Goal: Task Accomplishment & Management: Manage account settings

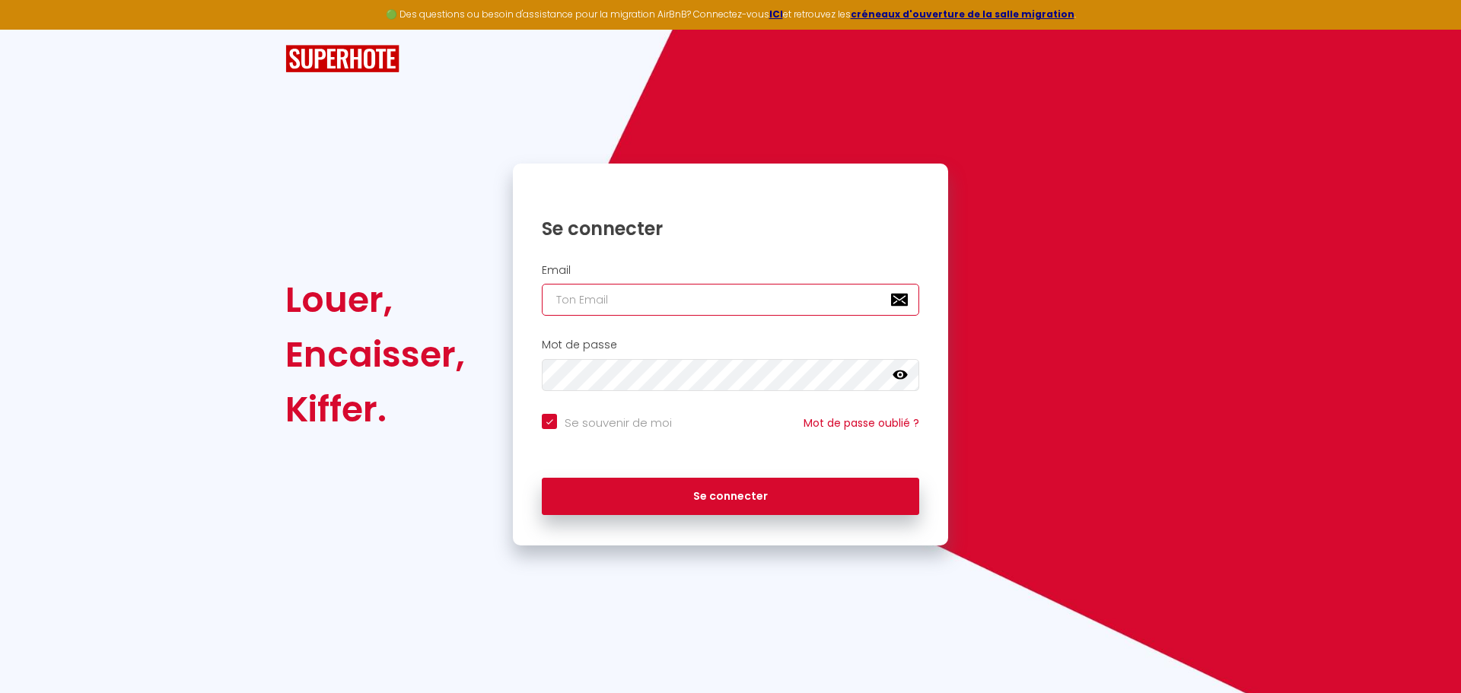
click at [586, 299] on input "email" at bounding box center [730, 300] width 377 height 32
type input "[PERSON_NAME][EMAIL_ADDRESS][DOMAIN_NAME]"
click at [895, 373] on icon at bounding box center [899, 374] width 15 height 9
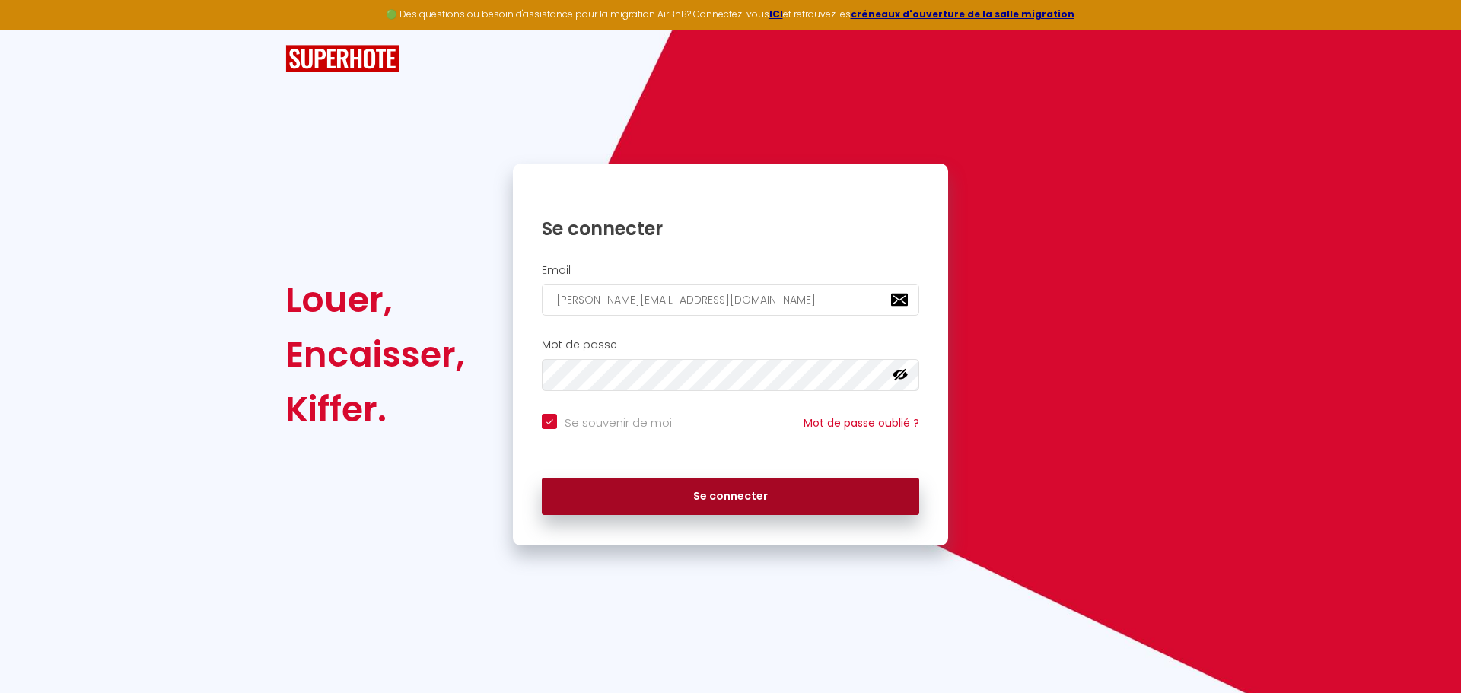
click at [734, 499] on button "Se connecter" at bounding box center [730, 497] width 377 height 38
checkbox input "true"
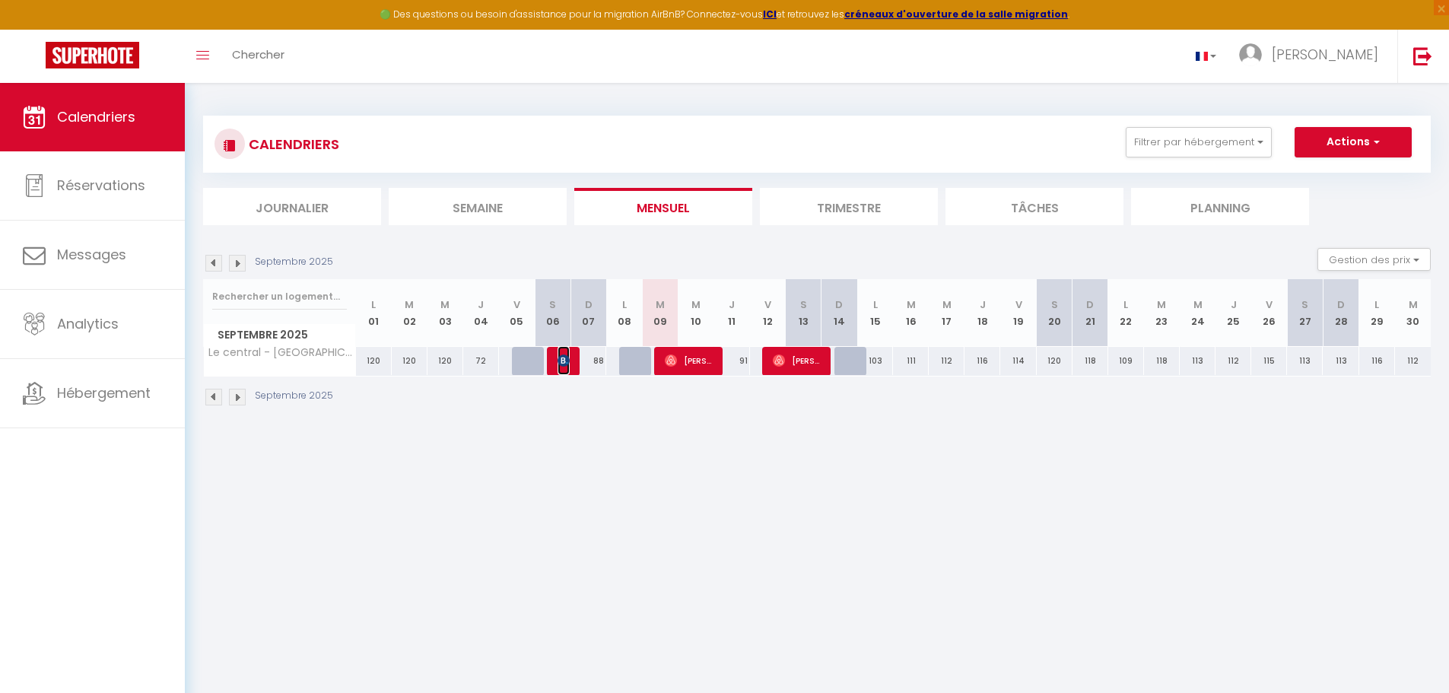
click at [565, 358] on img at bounding box center [564, 360] width 12 height 12
select select "OK"
select select "KO"
select select "0"
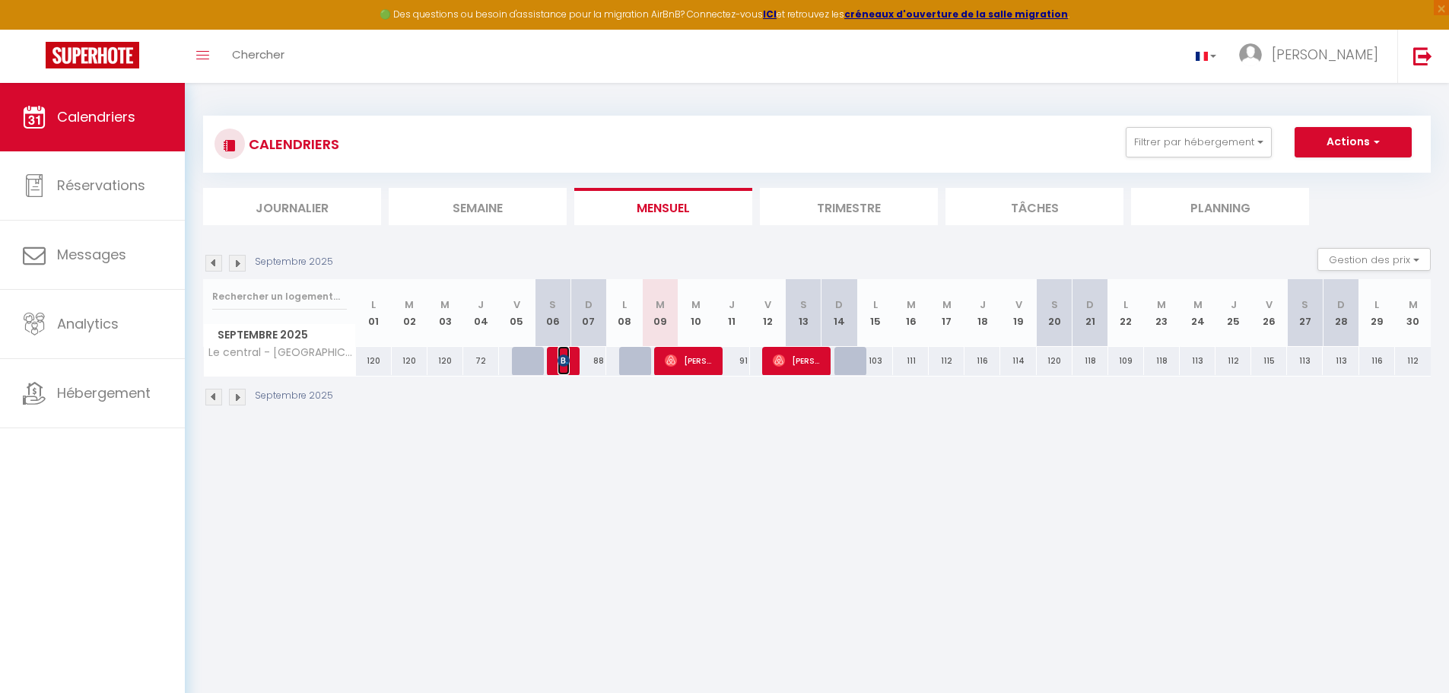
select select "1"
select select
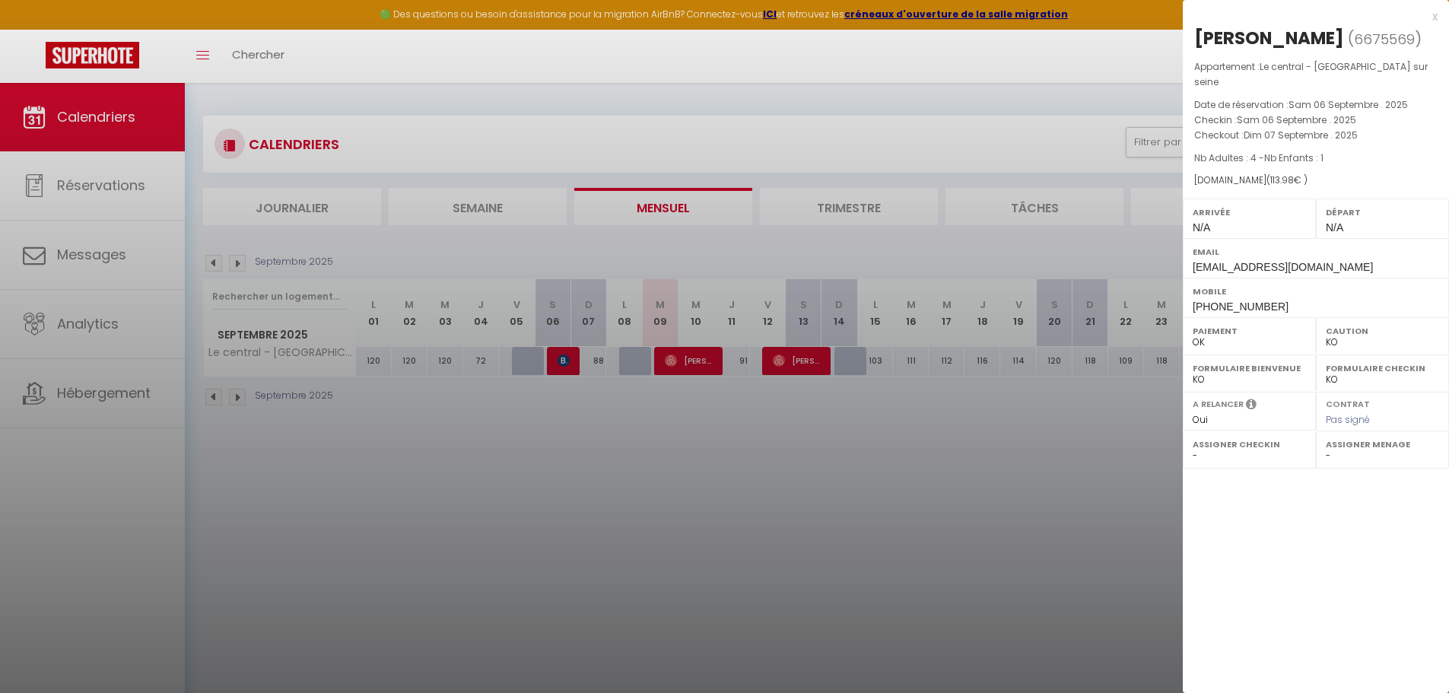
click at [680, 358] on div at bounding box center [724, 346] width 1449 height 693
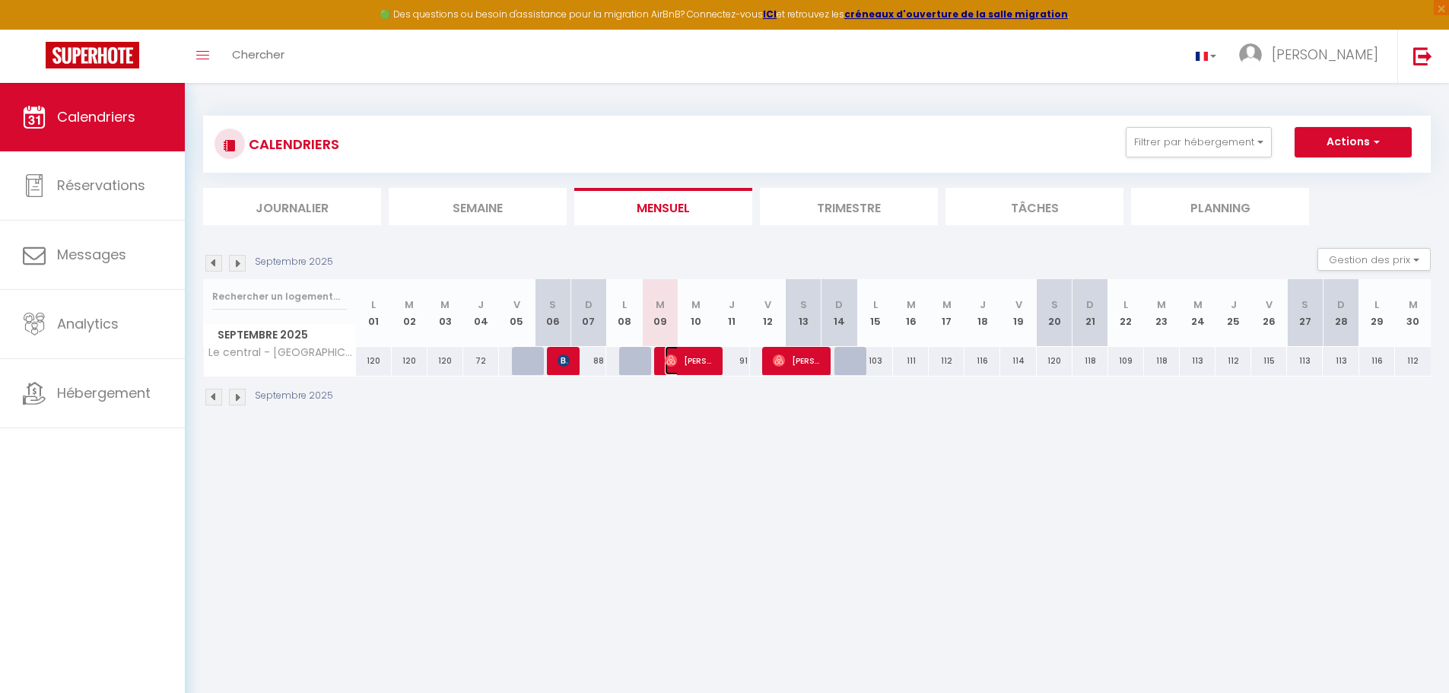
click at [677, 362] on img at bounding box center [671, 360] width 12 height 12
select select "OK"
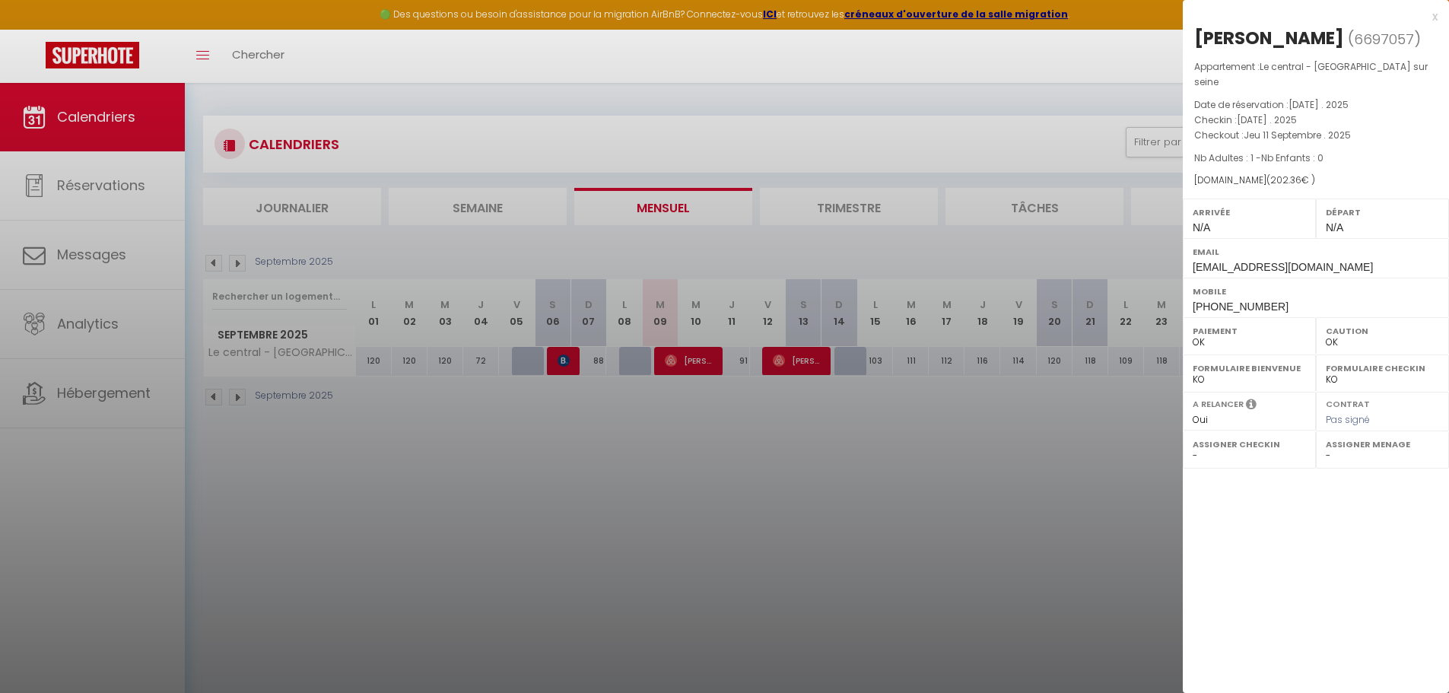
click at [792, 358] on div at bounding box center [724, 346] width 1449 height 693
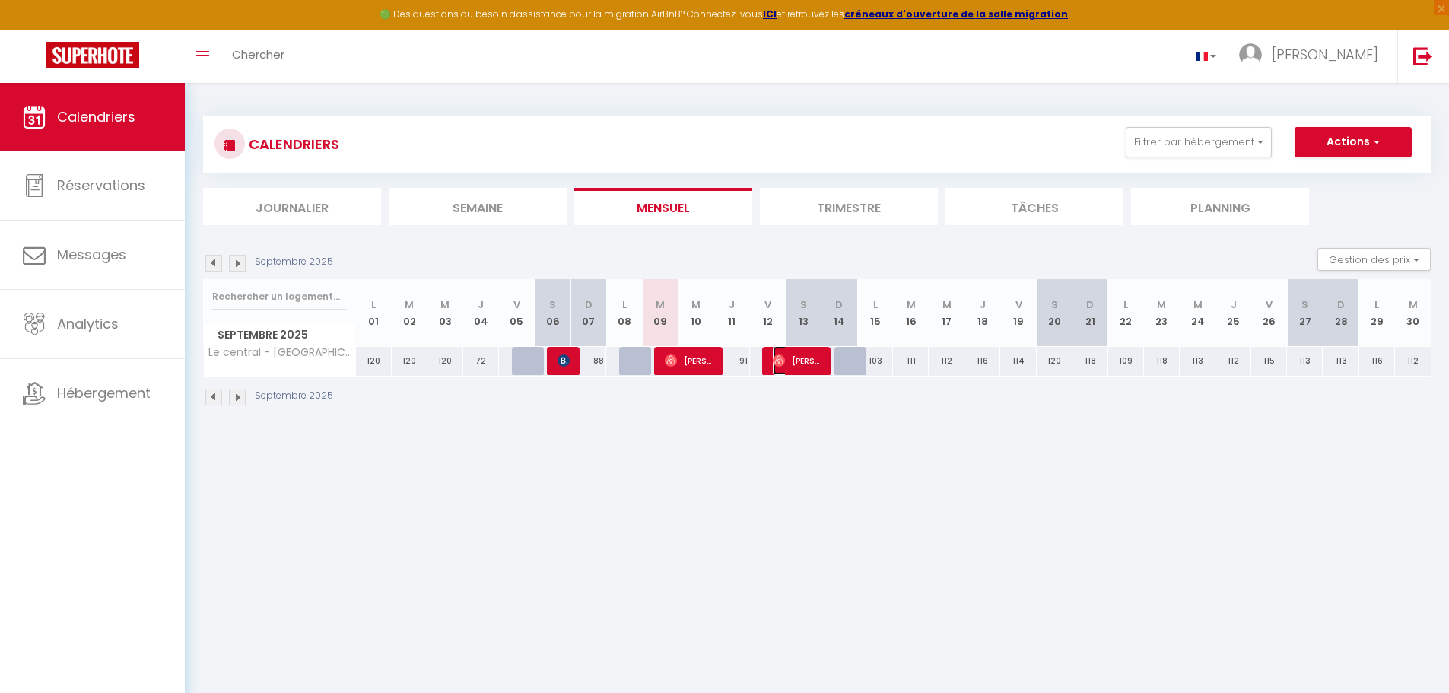
click at [812, 359] on span "[PERSON_NAME]" at bounding box center [797, 360] width 48 height 29
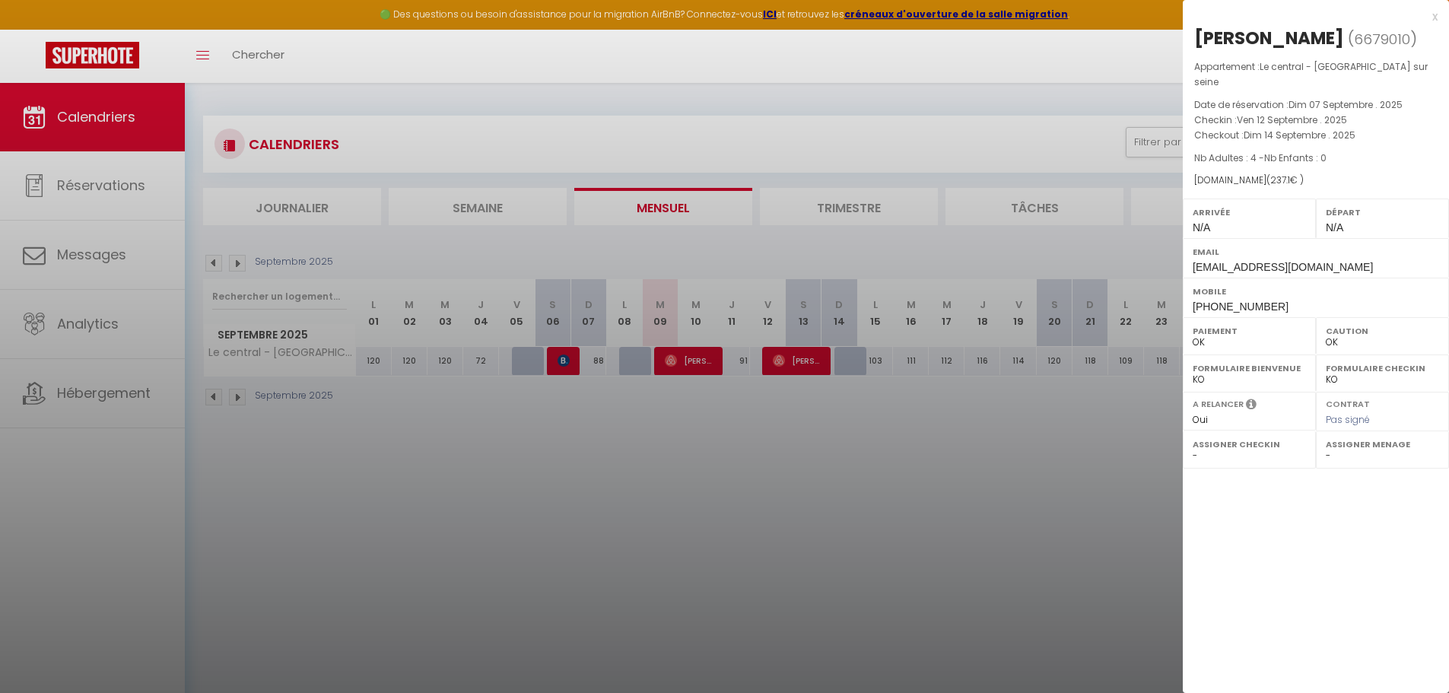
click at [492, 206] on div at bounding box center [724, 346] width 1449 height 693
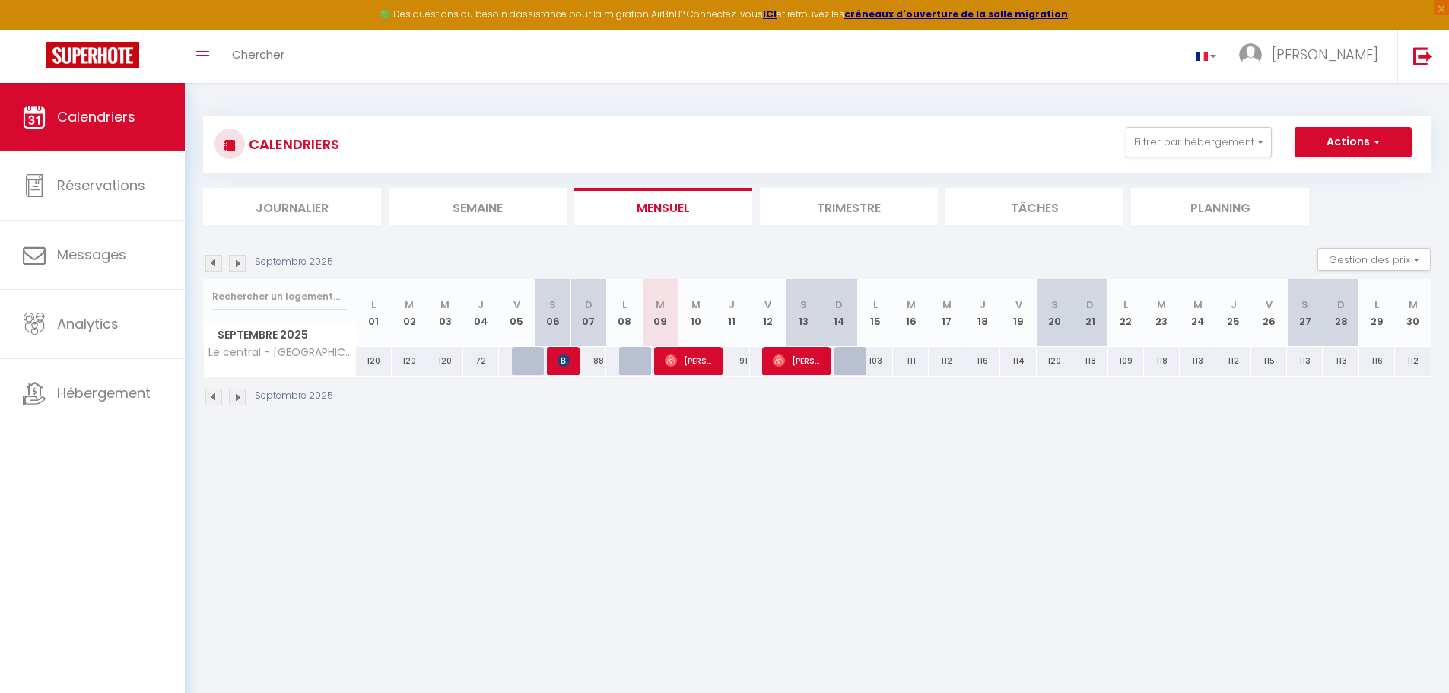
click at [501, 205] on li "Semaine" at bounding box center [478, 206] width 178 height 37
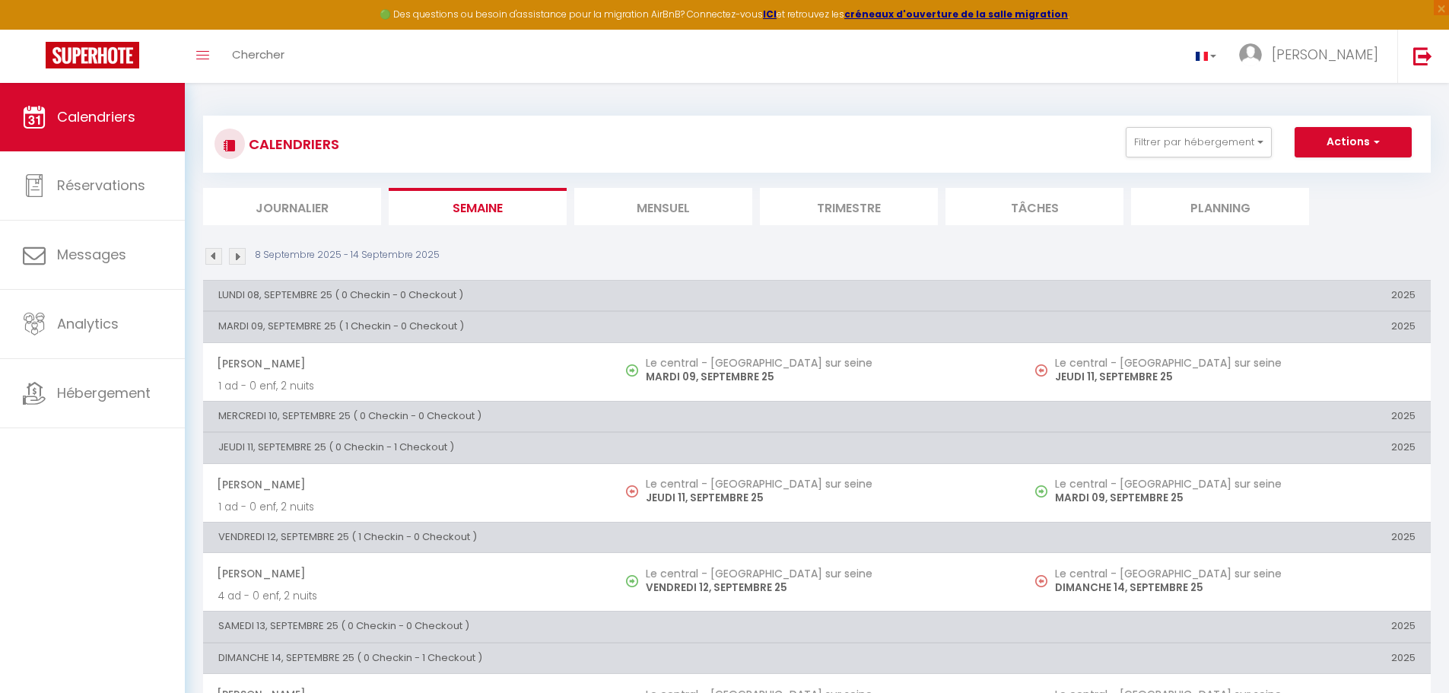
click at [288, 207] on li "Journalier" at bounding box center [292, 206] width 178 height 37
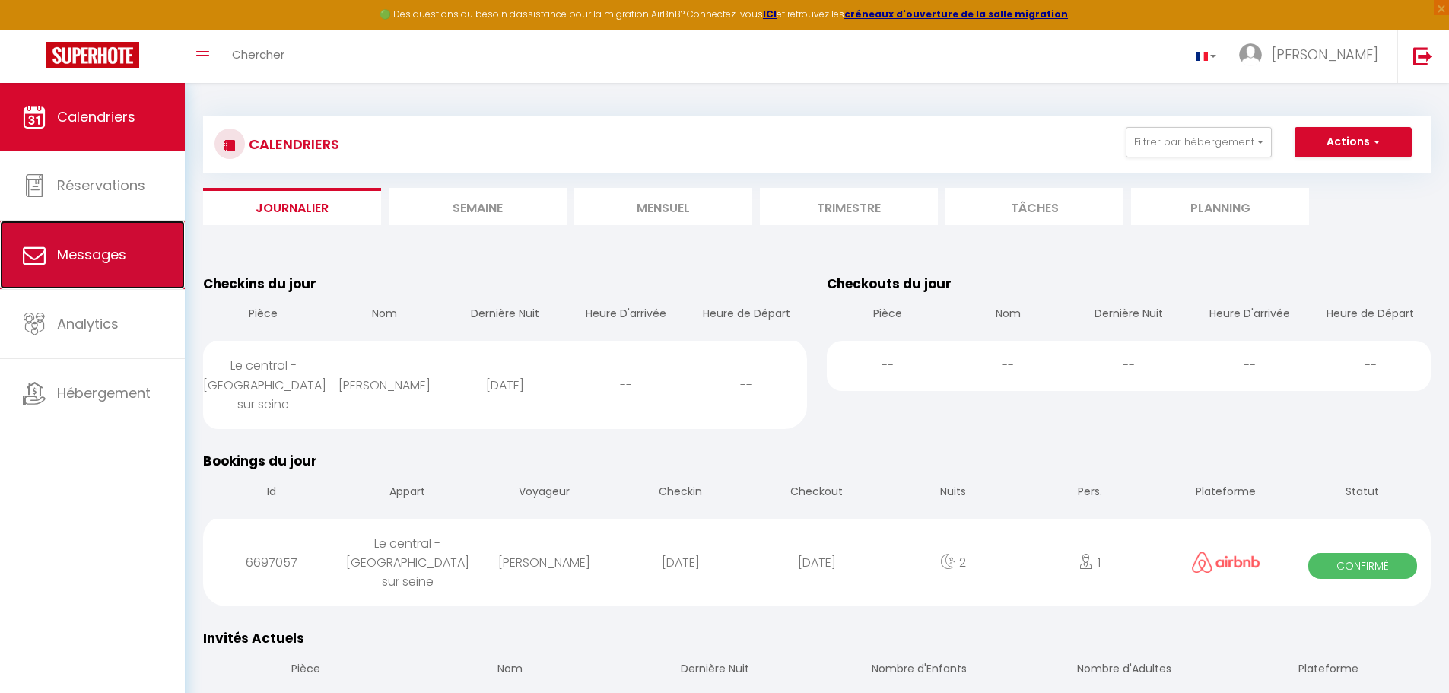
click at [142, 259] on link "Messages" at bounding box center [92, 255] width 185 height 68
select select "message"
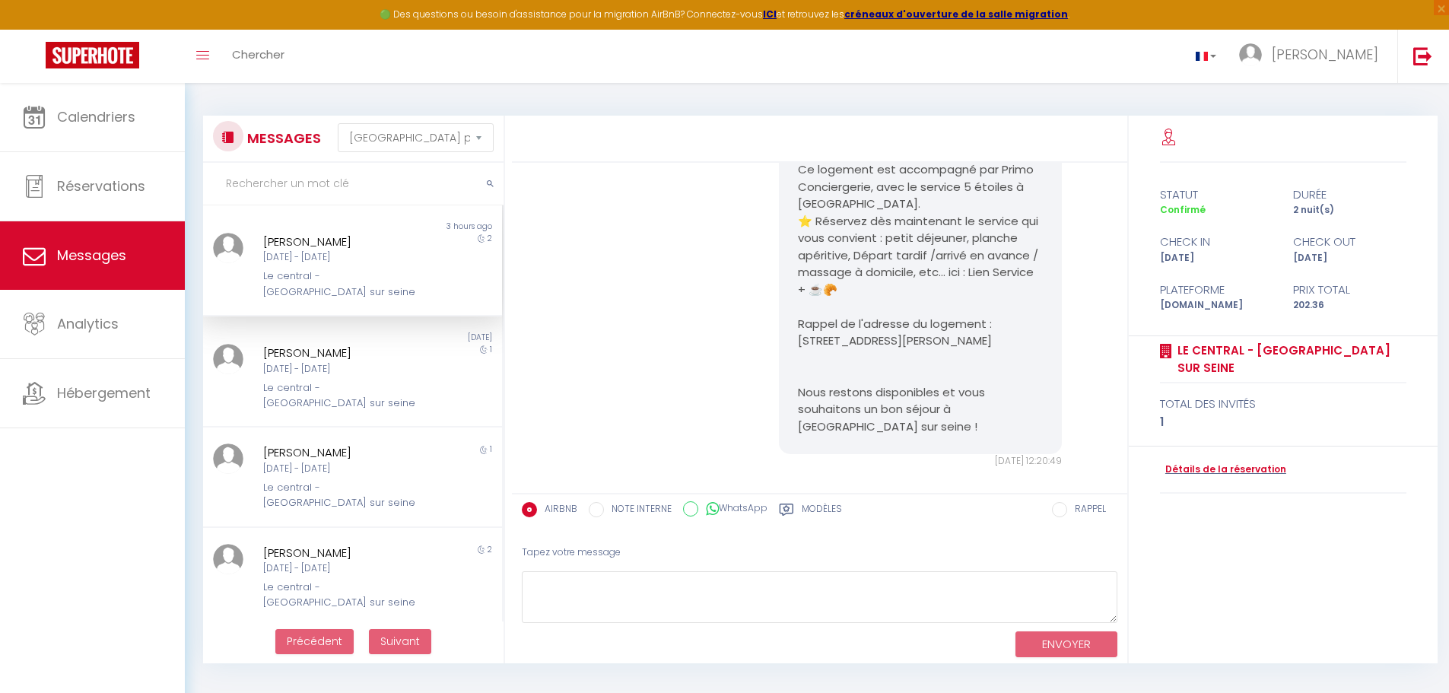
scroll to position [361, 0]
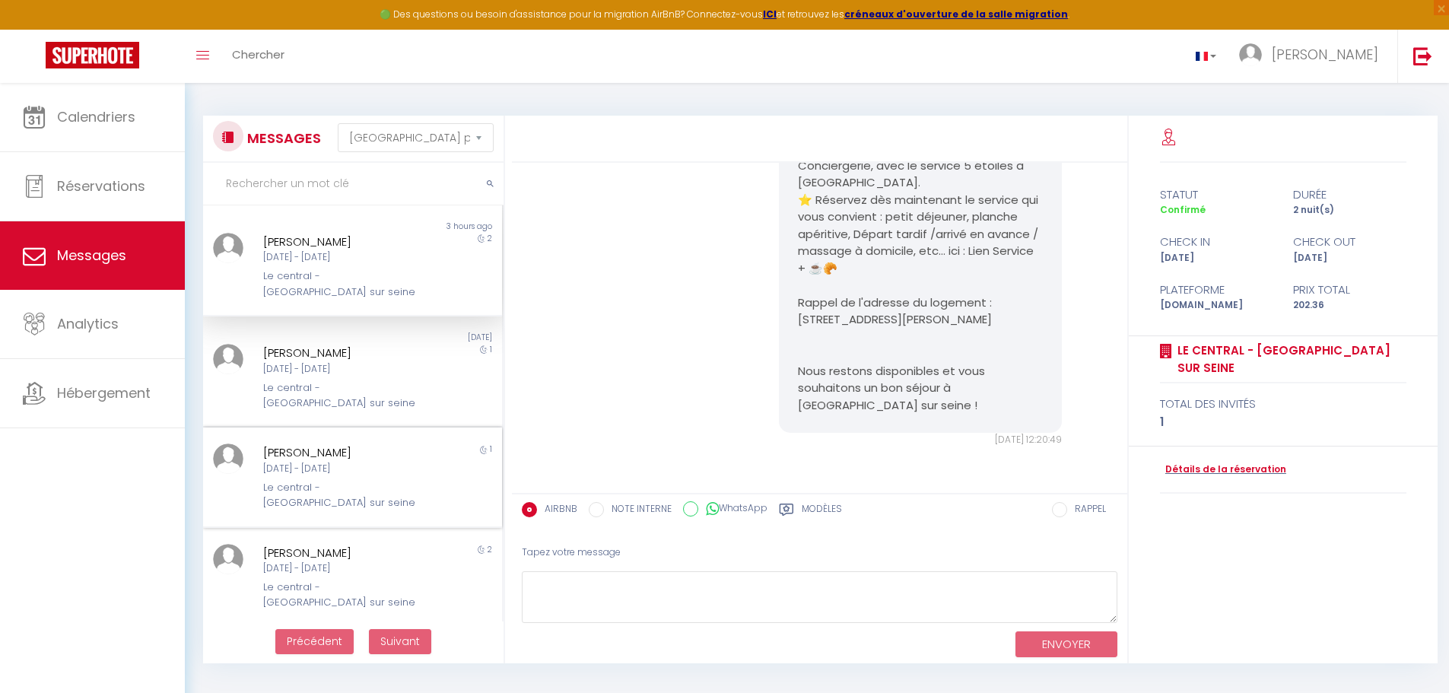
click at [357, 480] on div "Le central - [GEOGRAPHIC_DATA] sur seine" at bounding box center [340, 495] width 154 height 31
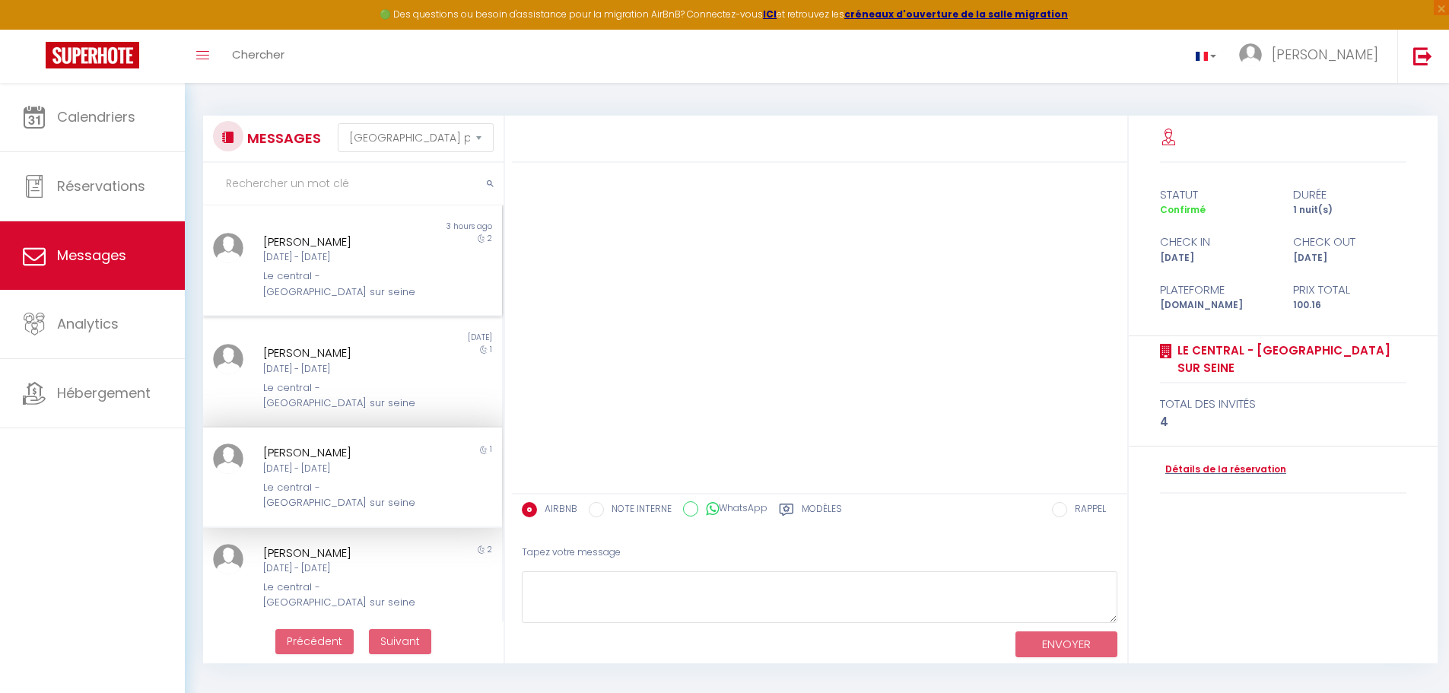
click at [352, 268] on div "[PERSON_NAME] [DATE] - [DATE] Le central - [GEOGRAPHIC_DATA] sur seine" at bounding box center [340, 266] width 174 height 67
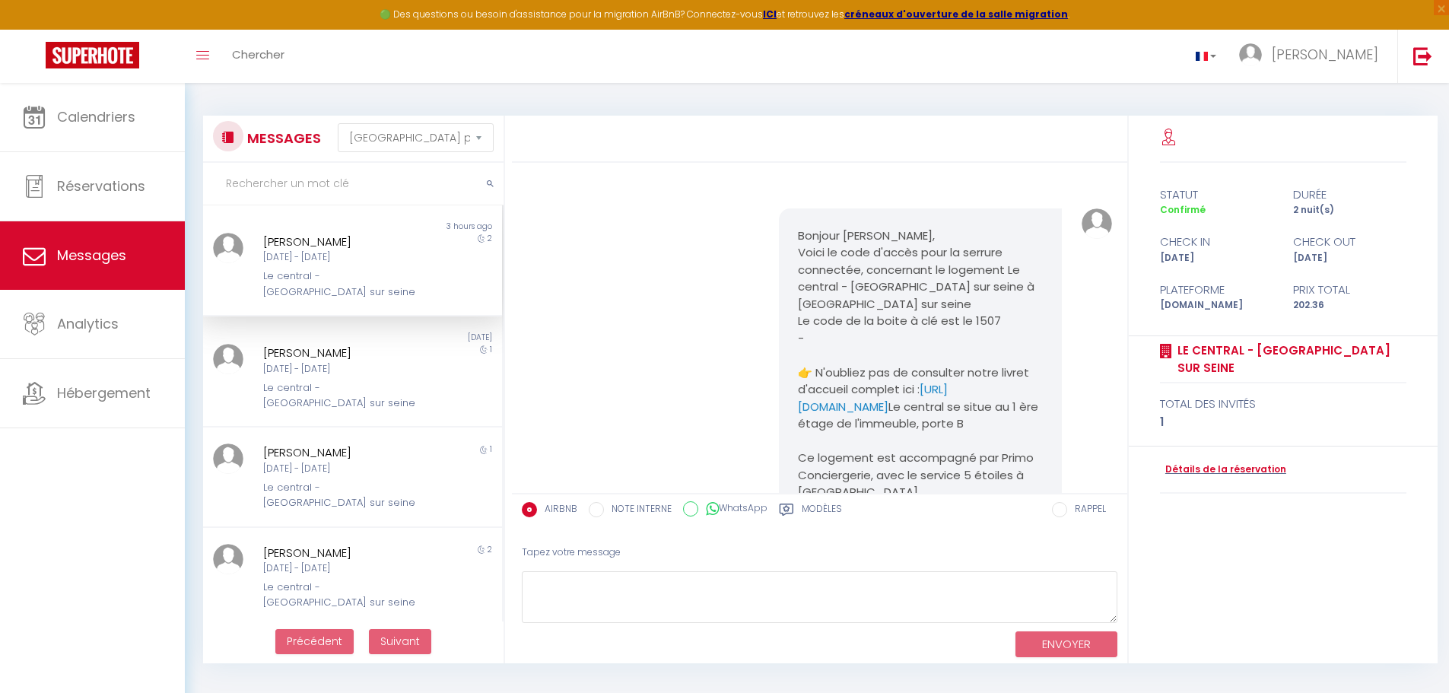
scroll to position [361, 0]
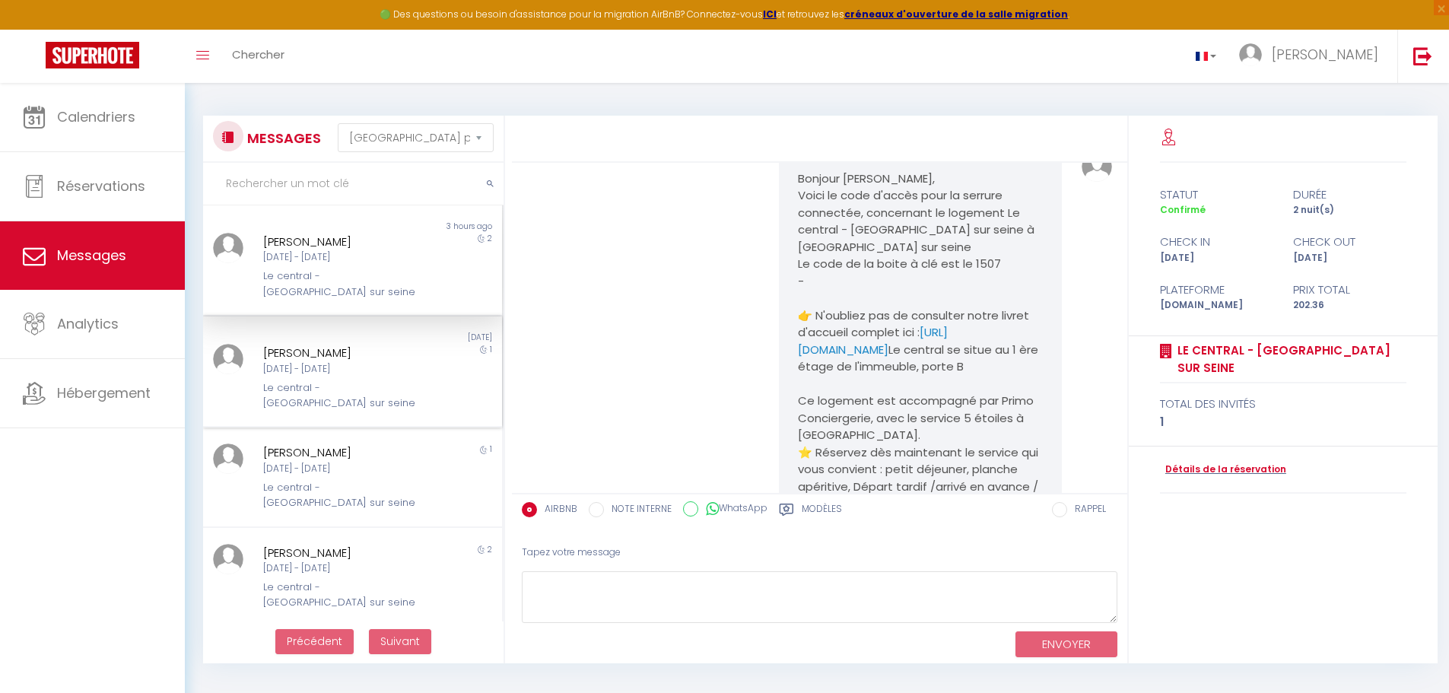
click at [428, 344] on div "1" at bounding box center [465, 377] width 75 height 67
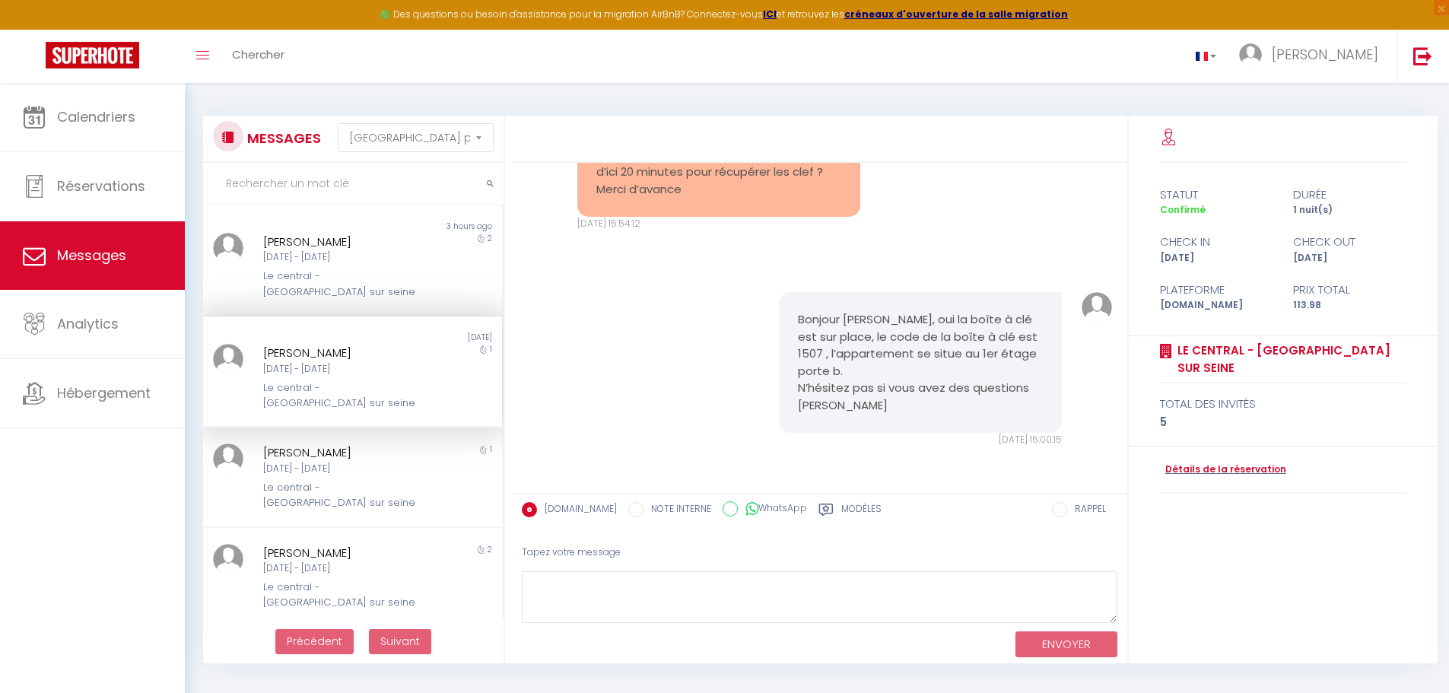
scroll to position [98, 0]
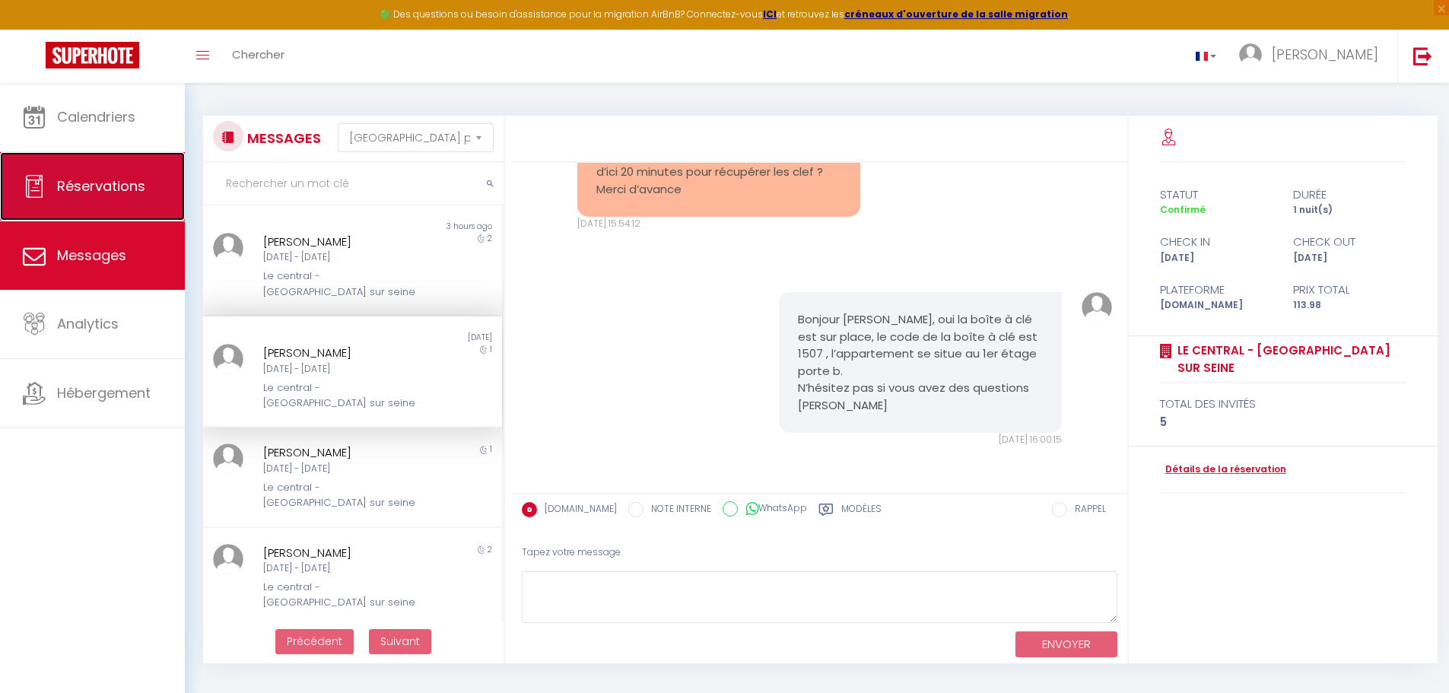
click at [96, 174] on link "Réservations" at bounding box center [92, 186] width 185 height 68
select select "not_cancelled"
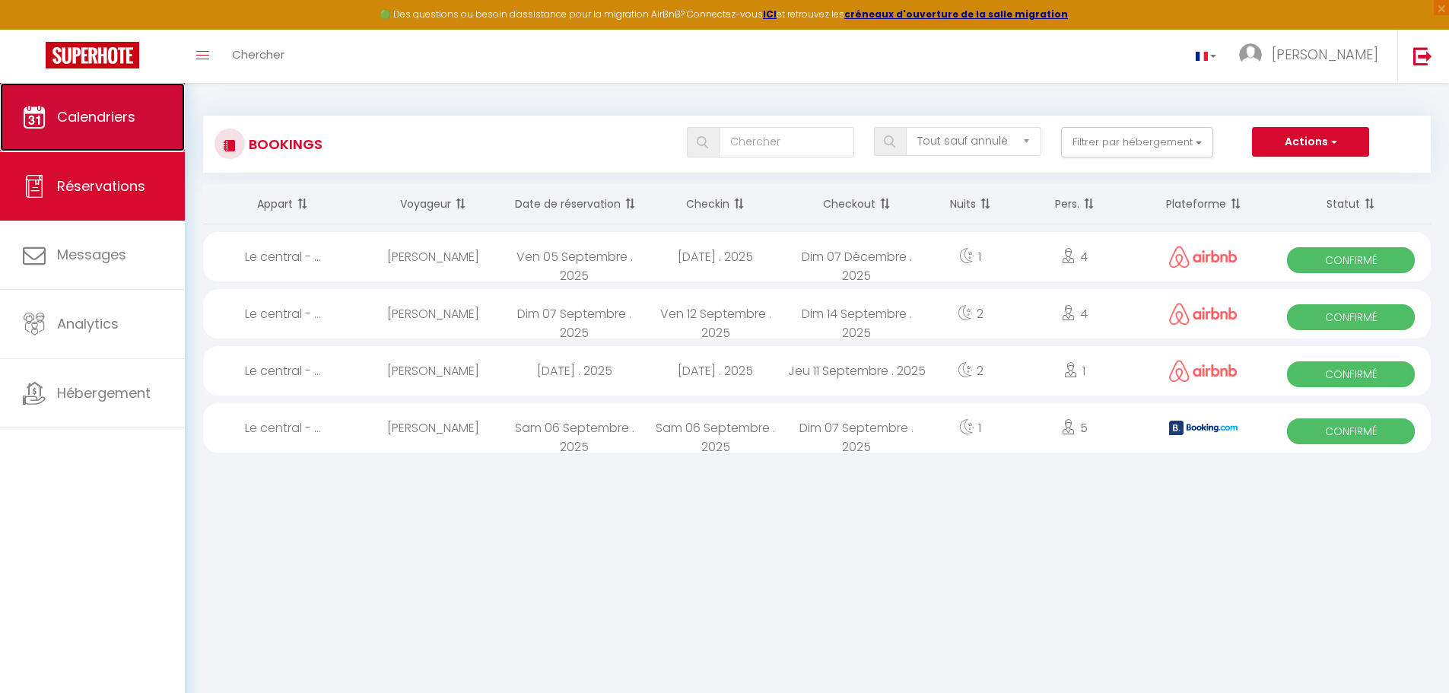
click at [106, 116] on span "Calendriers" at bounding box center [96, 116] width 78 height 19
